Goal: Learn about a topic

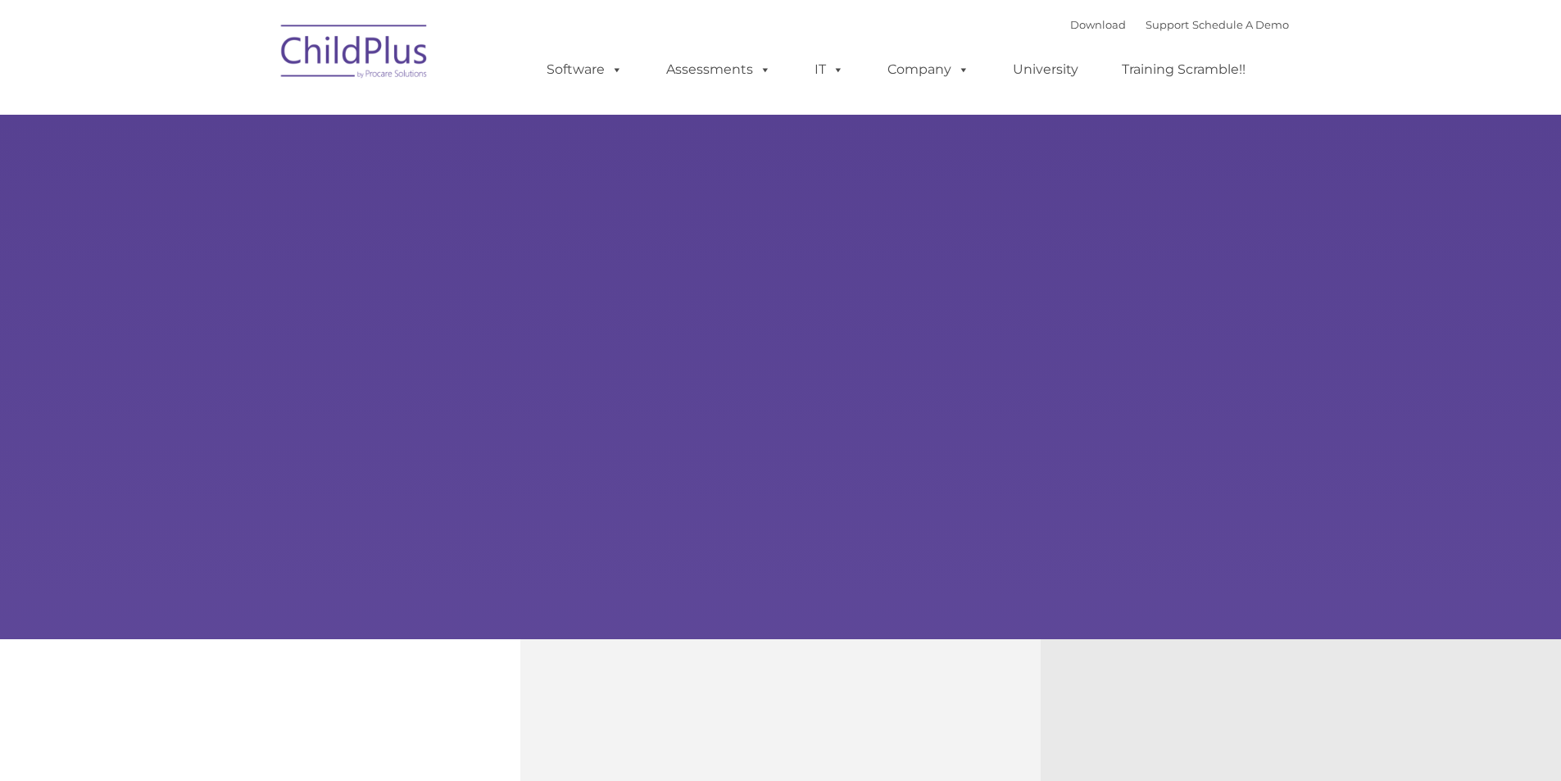
type input ""
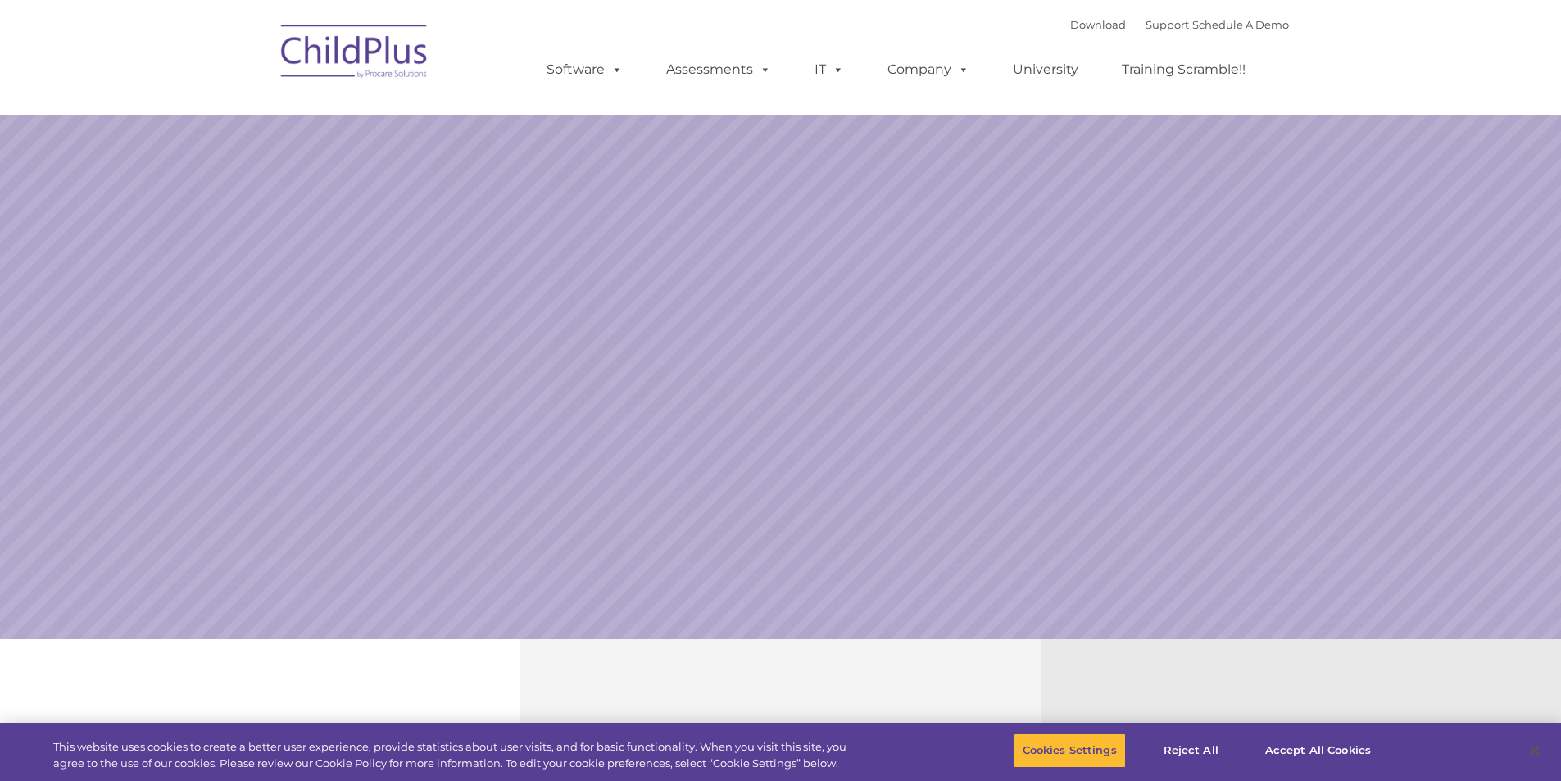
select select "MEDIUM"
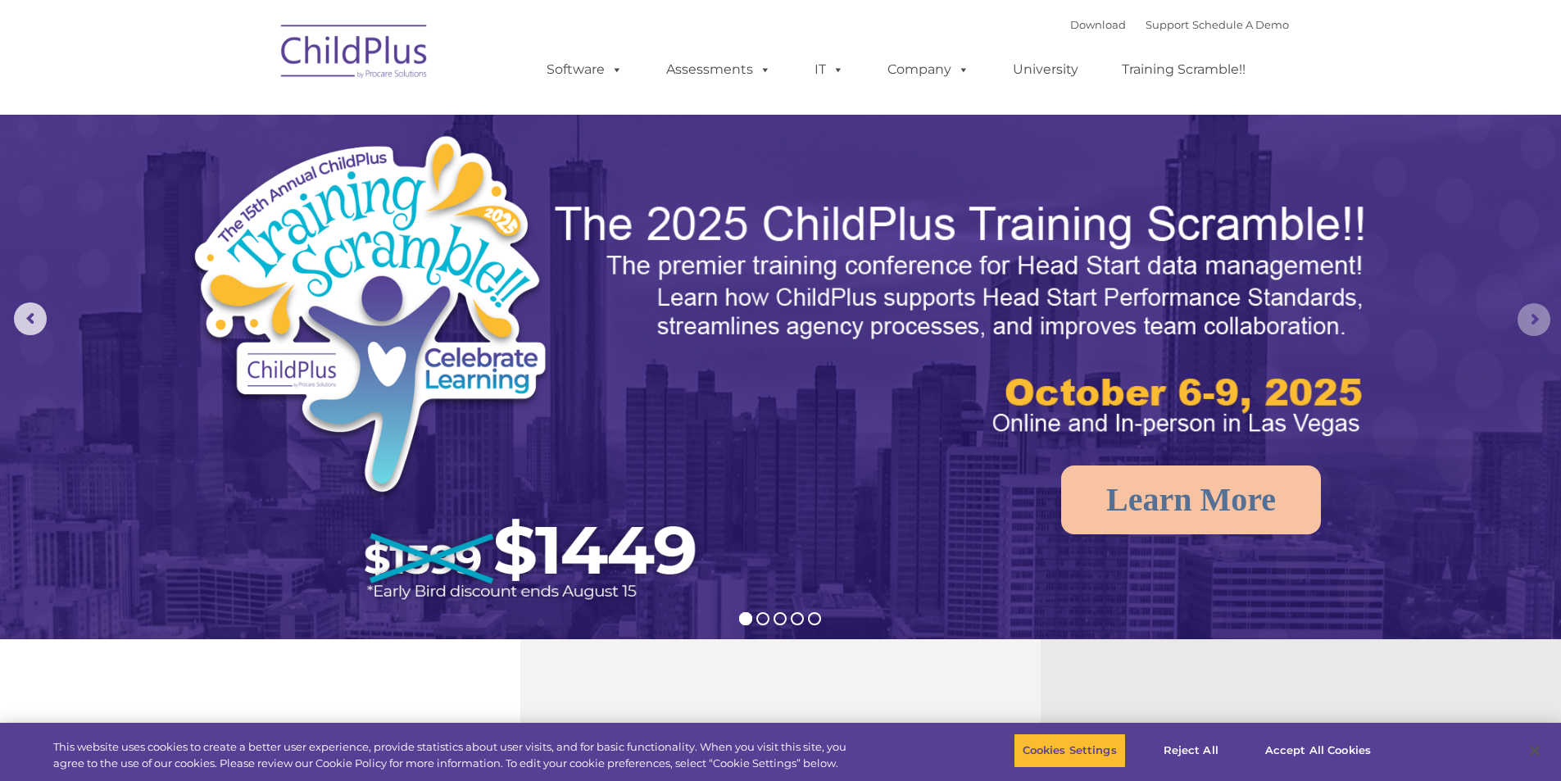
click at [1537, 316] on rs-arrow at bounding box center [1534, 319] width 33 height 33
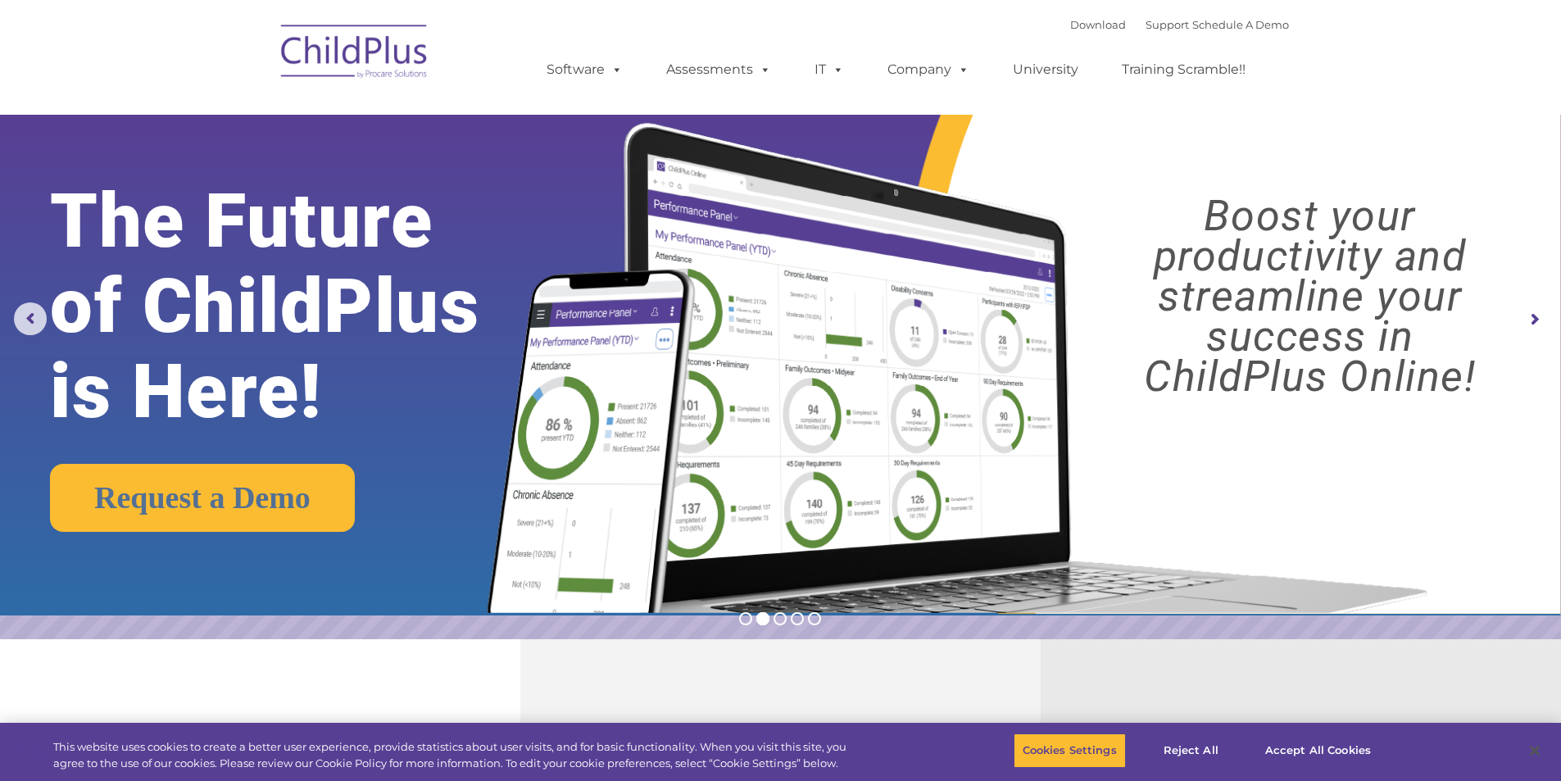
click at [1527, 324] on rs-arrow at bounding box center [1534, 319] width 33 height 33
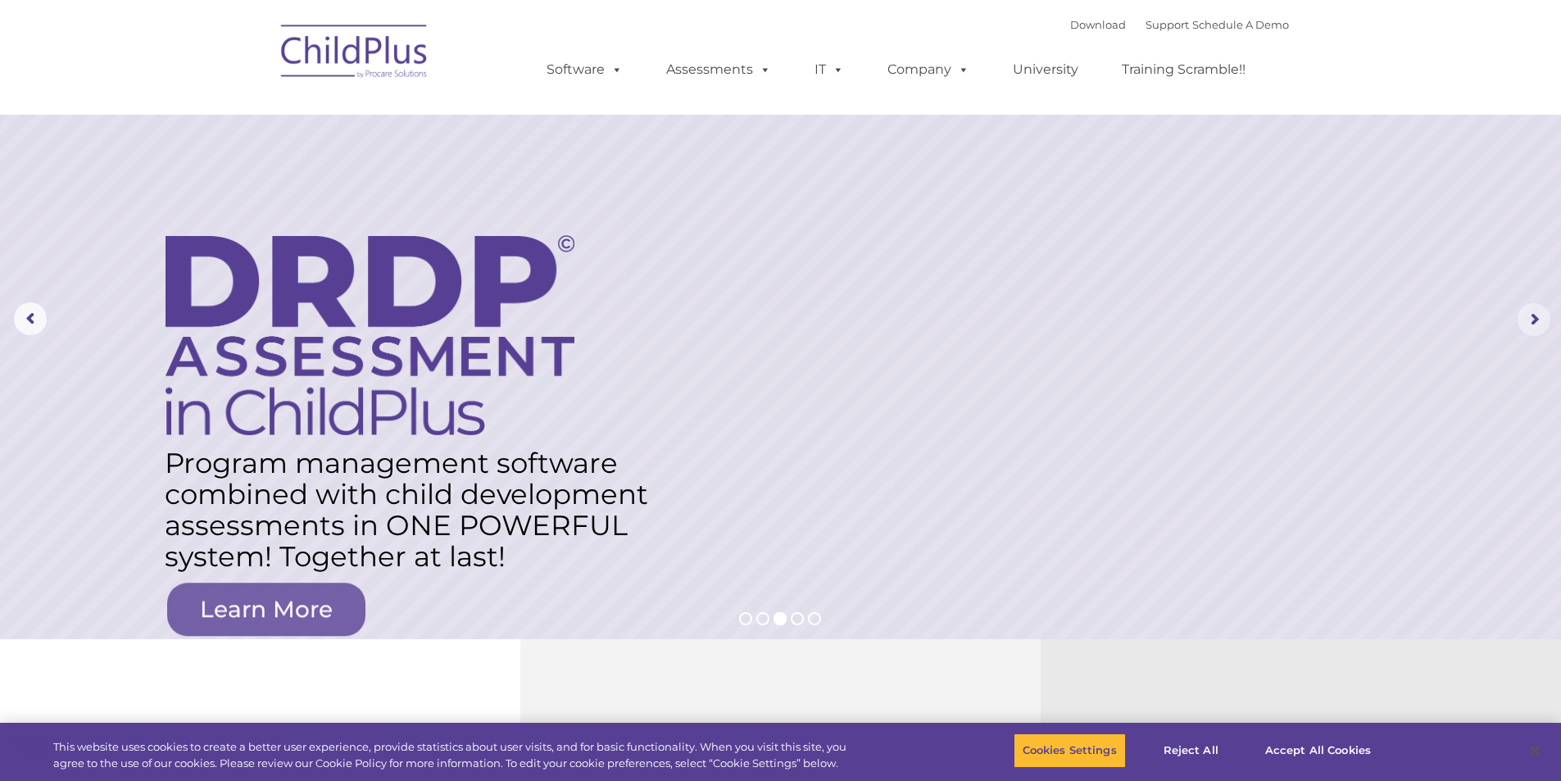
click at [1538, 317] on rs-arrow at bounding box center [1534, 319] width 33 height 33
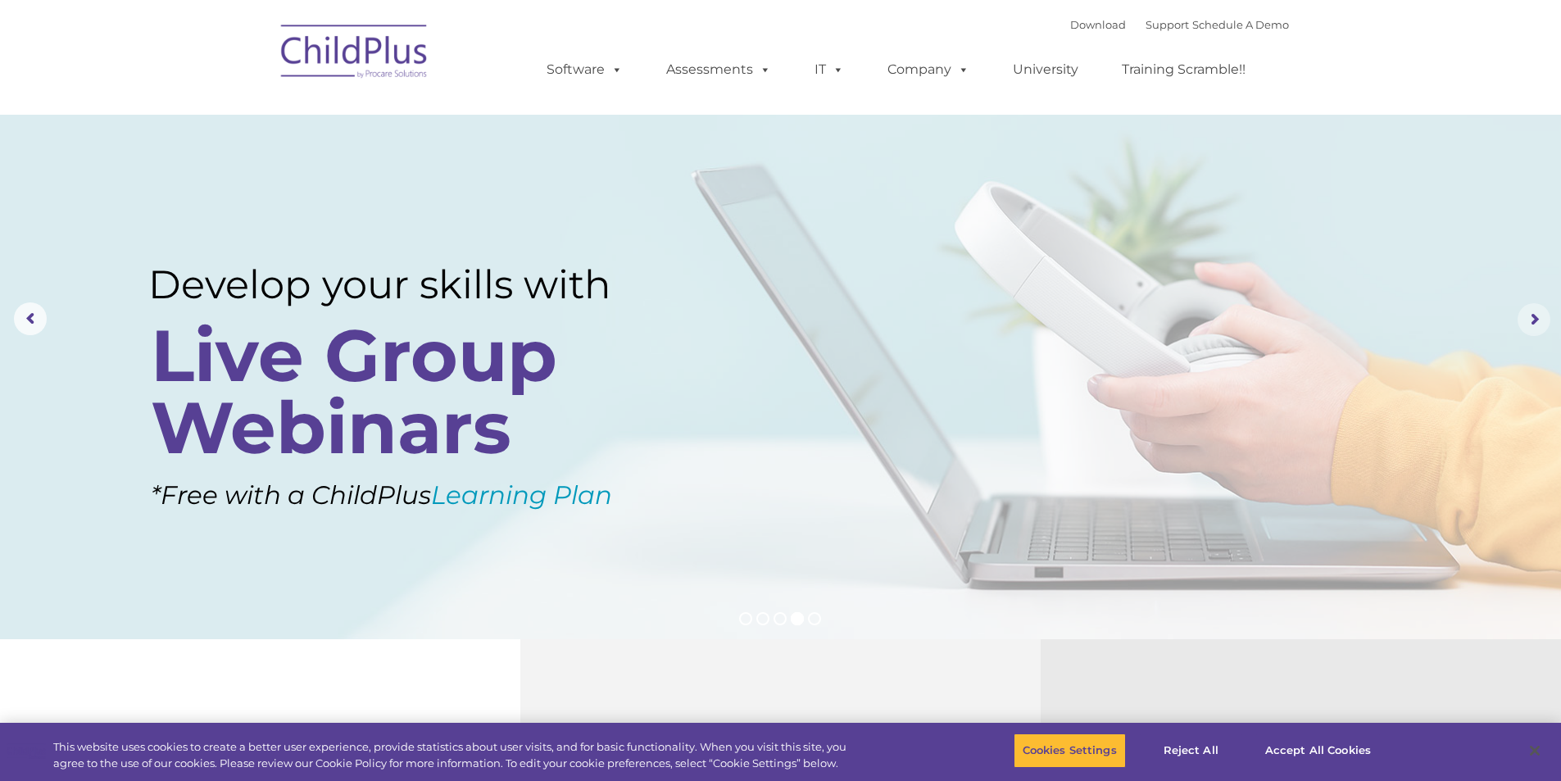
click at [1538, 317] on rs-arrow at bounding box center [1534, 319] width 33 height 33
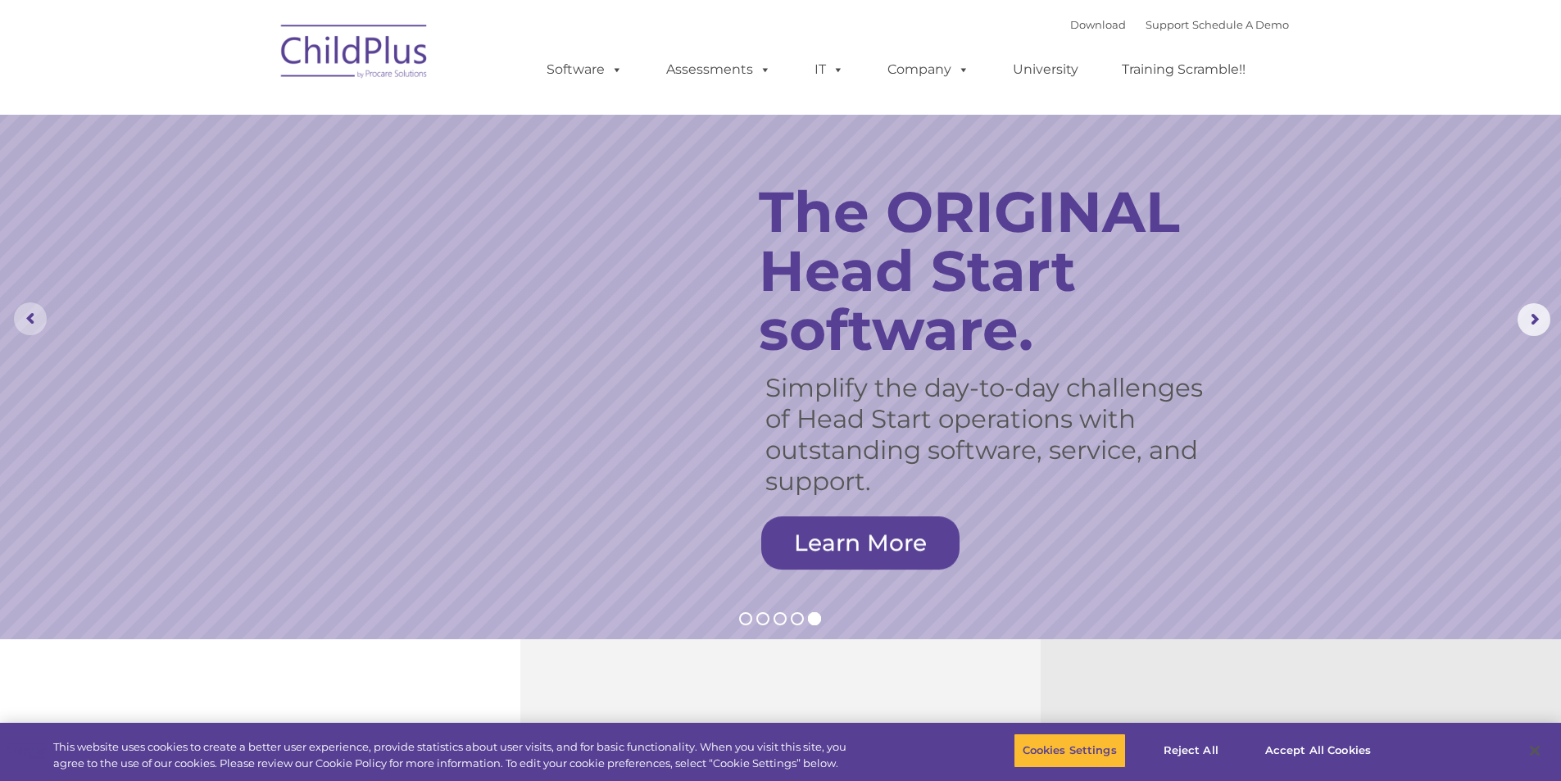
click at [21, 308] on rs-arrow at bounding box center [30, 318] width 33 height 33
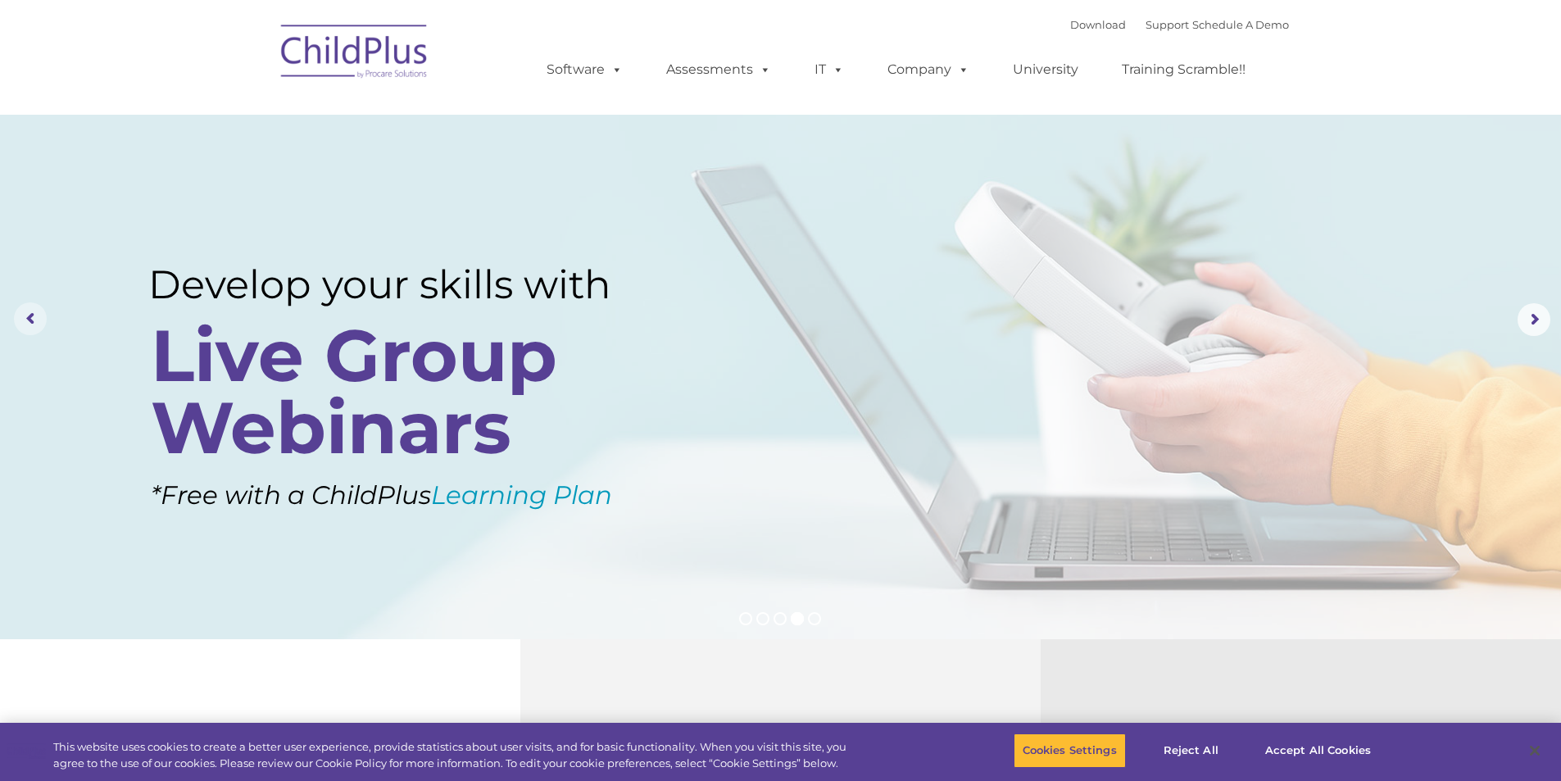
click at [21, 308] on rs-arrow at bounding box center [30, 318] width 33 height 33
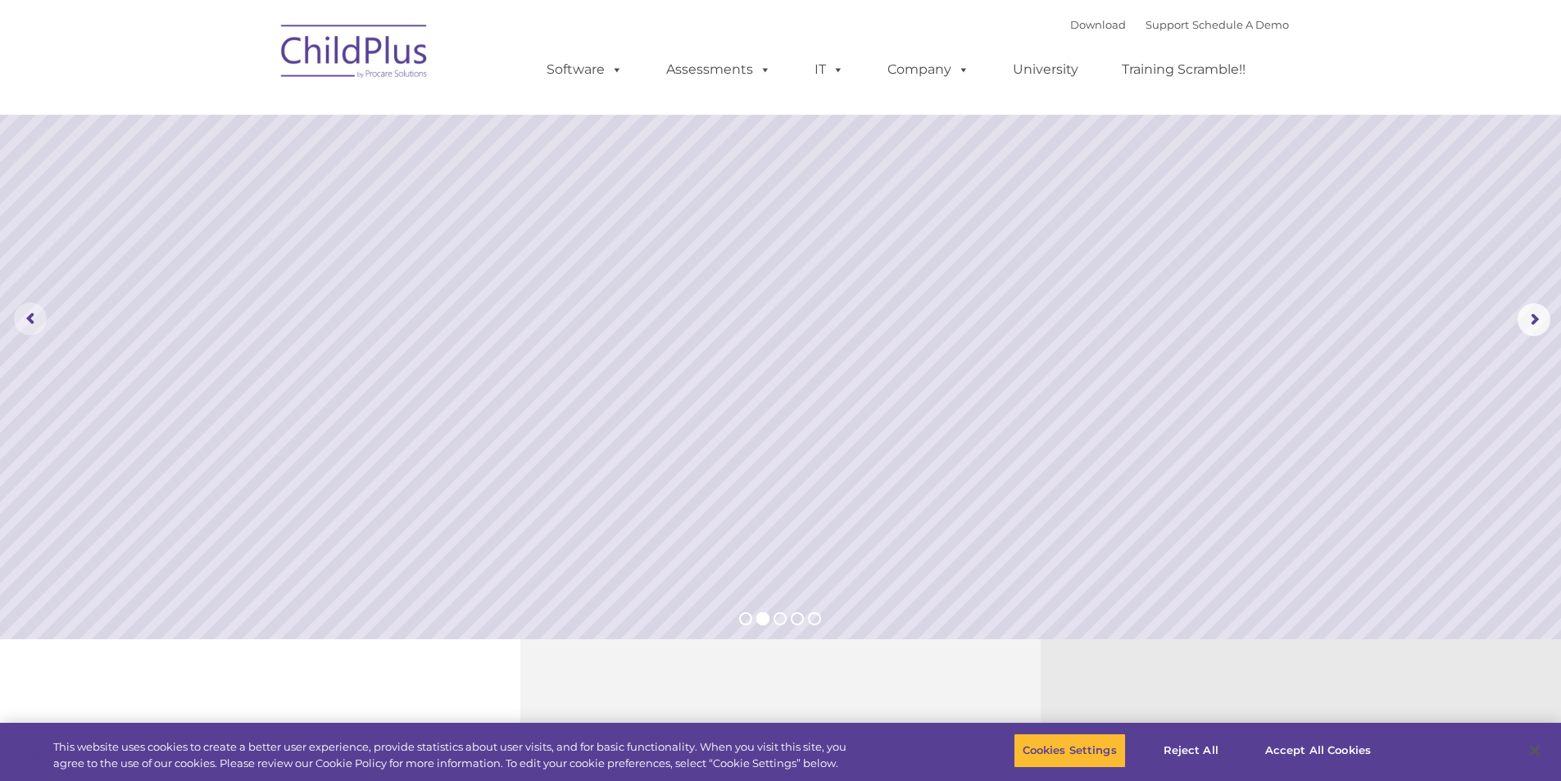
click at [21, 308] on rs-arrow at bounding box center [30, 318] width 33 height 33
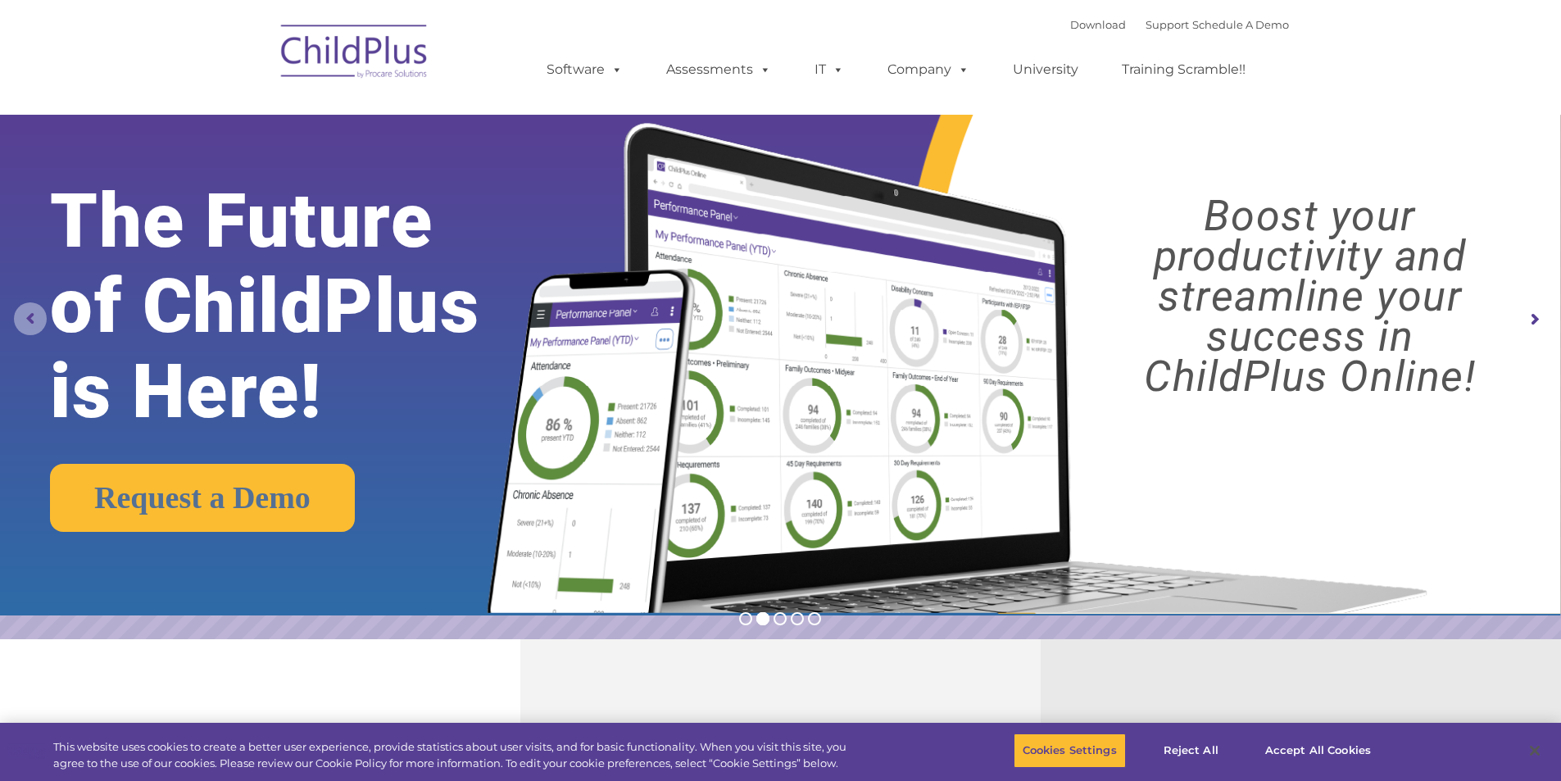
click at [43, 317] on rs-arrow at bounding box center [30, 318] width 33 height 33
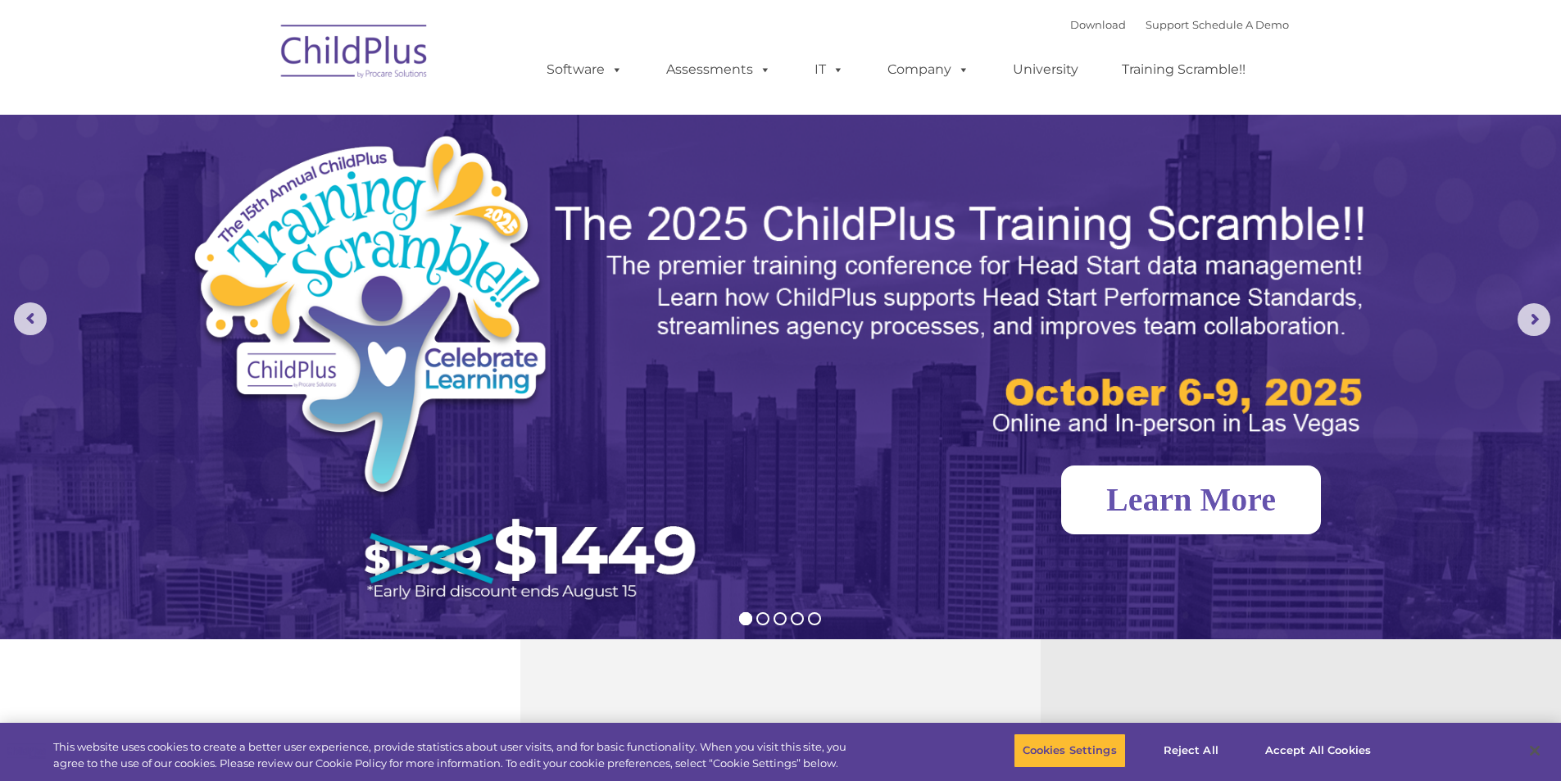
click at [1091, 488] on link "Learn More" at bounding box center [1191, 499] width 260 height 69
